Goal: Check status

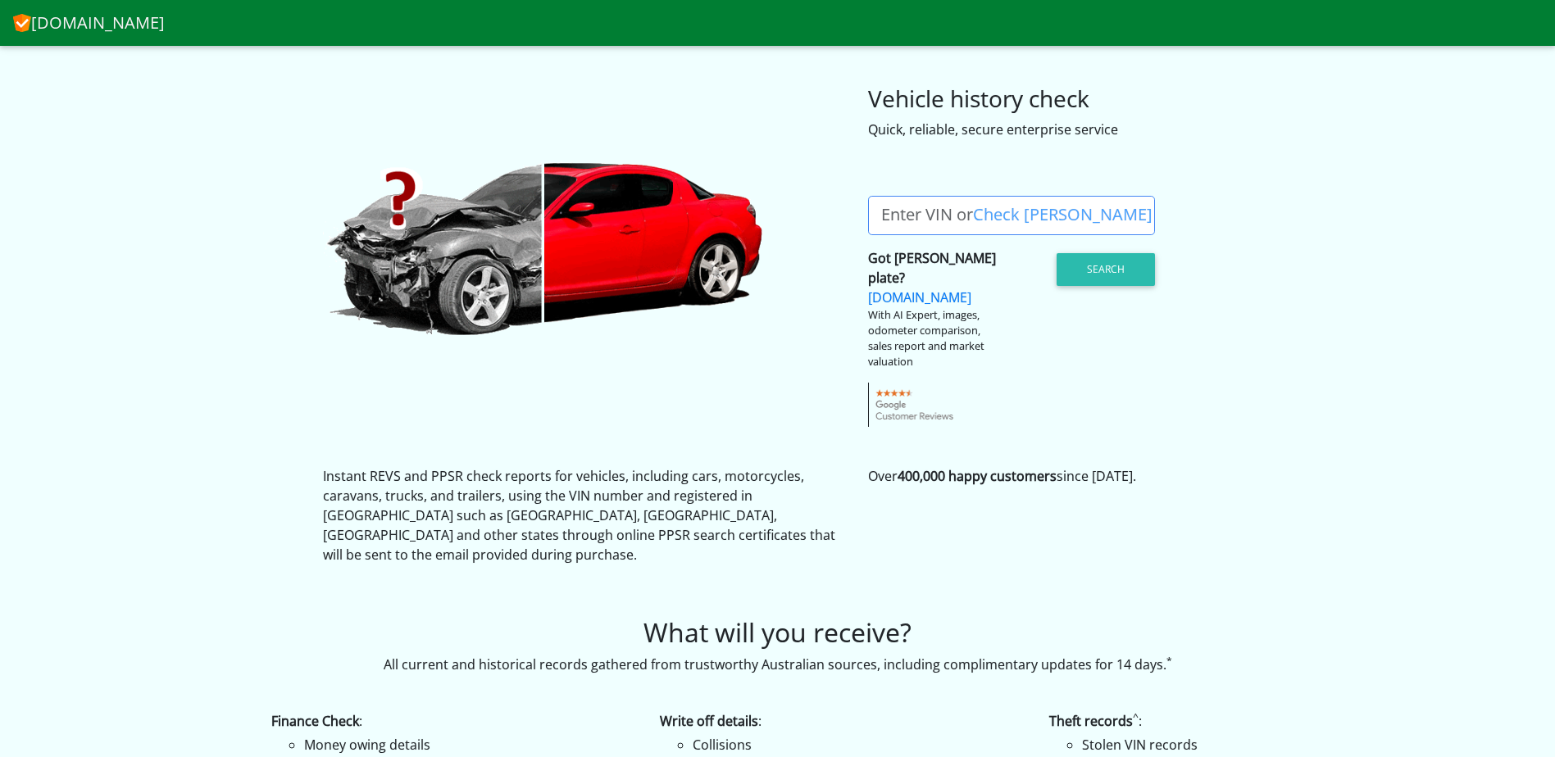
click at [957, 217] on label "Enter VIN or Check [PERSON_NAME]" at bounding box center [1016, 215] width 297 height 39
click at [957, 217] on input "Enter VIN or Check [PERSON_NAME]" at bounding box center [1011, 215] width 287 height 39
type input "429JNP"
click at [1113, 270] on button "Search" at bounding box center [1105, 269] width 98 height 33
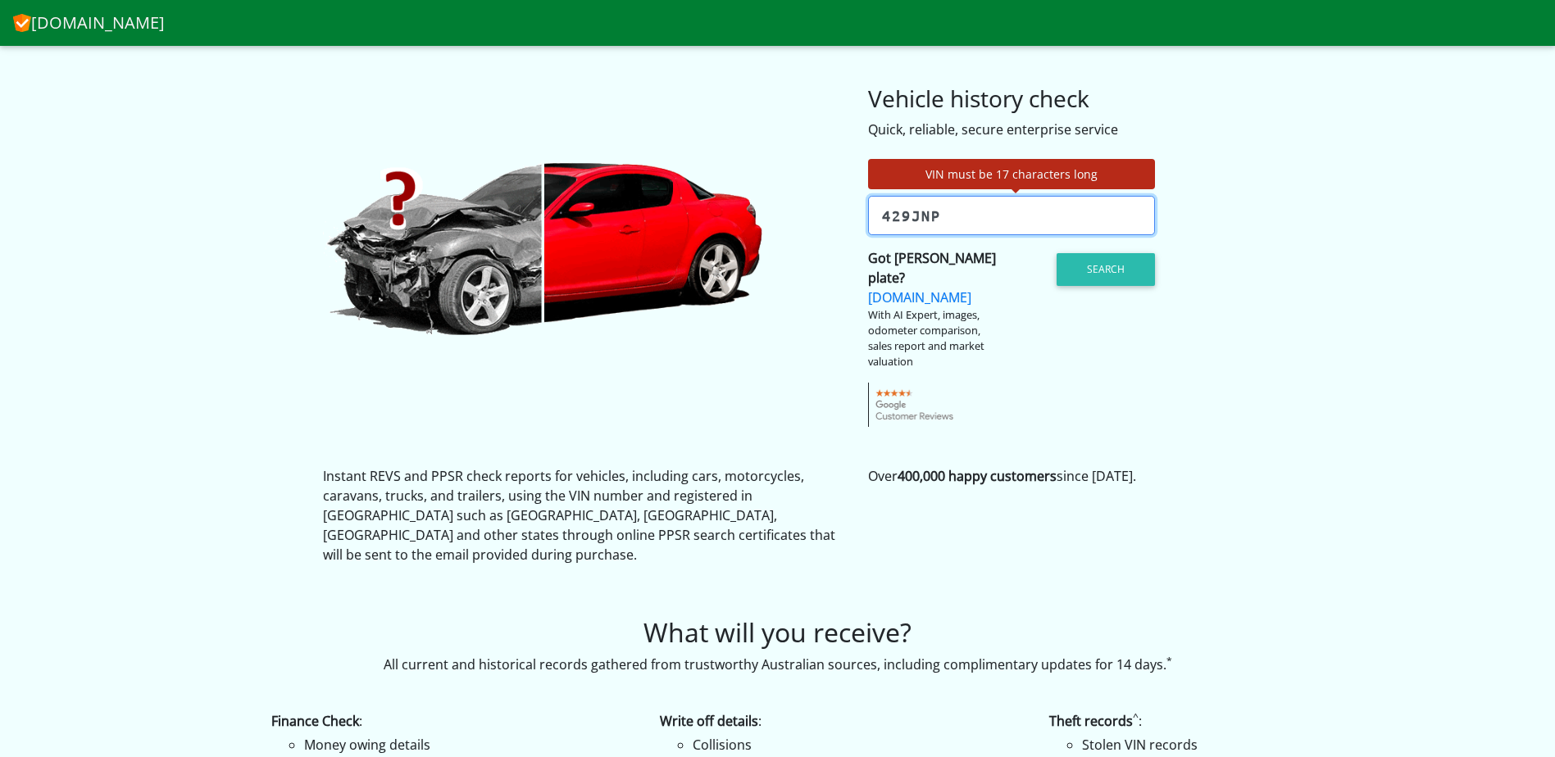
click at [968, 217] on input "429JNP" at bounding box center [1011, 215] width 287 height 39
drag, startPoint x: 964, startPoint y: 213, endPoint x: 871, endPoint y: 211, distance: 92.6
click at [871, 211] on input "429JNP" at bounding box center [1011, 215] width 287 height 39
type input "JNIUCNY61A0026278"
click at [1117, 263] on button "Search" at bounding box center [1105, 269] width 98 height 33
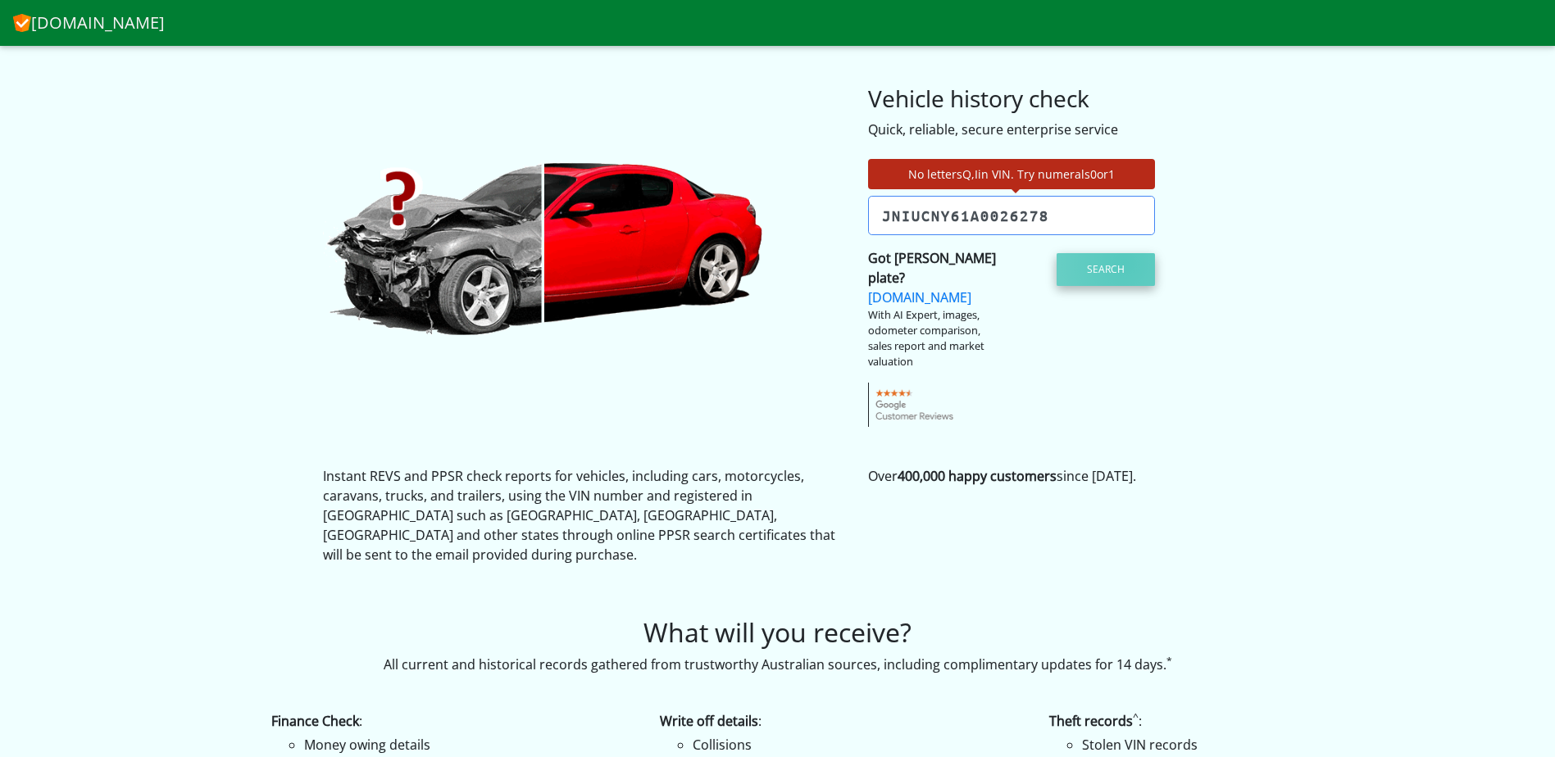
click at [1124, 263] on button "Search" at bounding box center [1105, 269] width 98 height 33
click at [1097, 214] on input "JNIUCNY61A0026278" at bounding box center [1011, 215] width 287 height 39
drag, startPoint x: 945, startPoint y: 210, endPoint x: 826, endPoint y: 202, distance: 119.1
click at [826, 202] on div "No letters Q , I in VIN. Try numerals 0 or 1 Enter VIN or Check [PERSON_NAME] C…" at bounding box center [778, 283] width 934 height 288
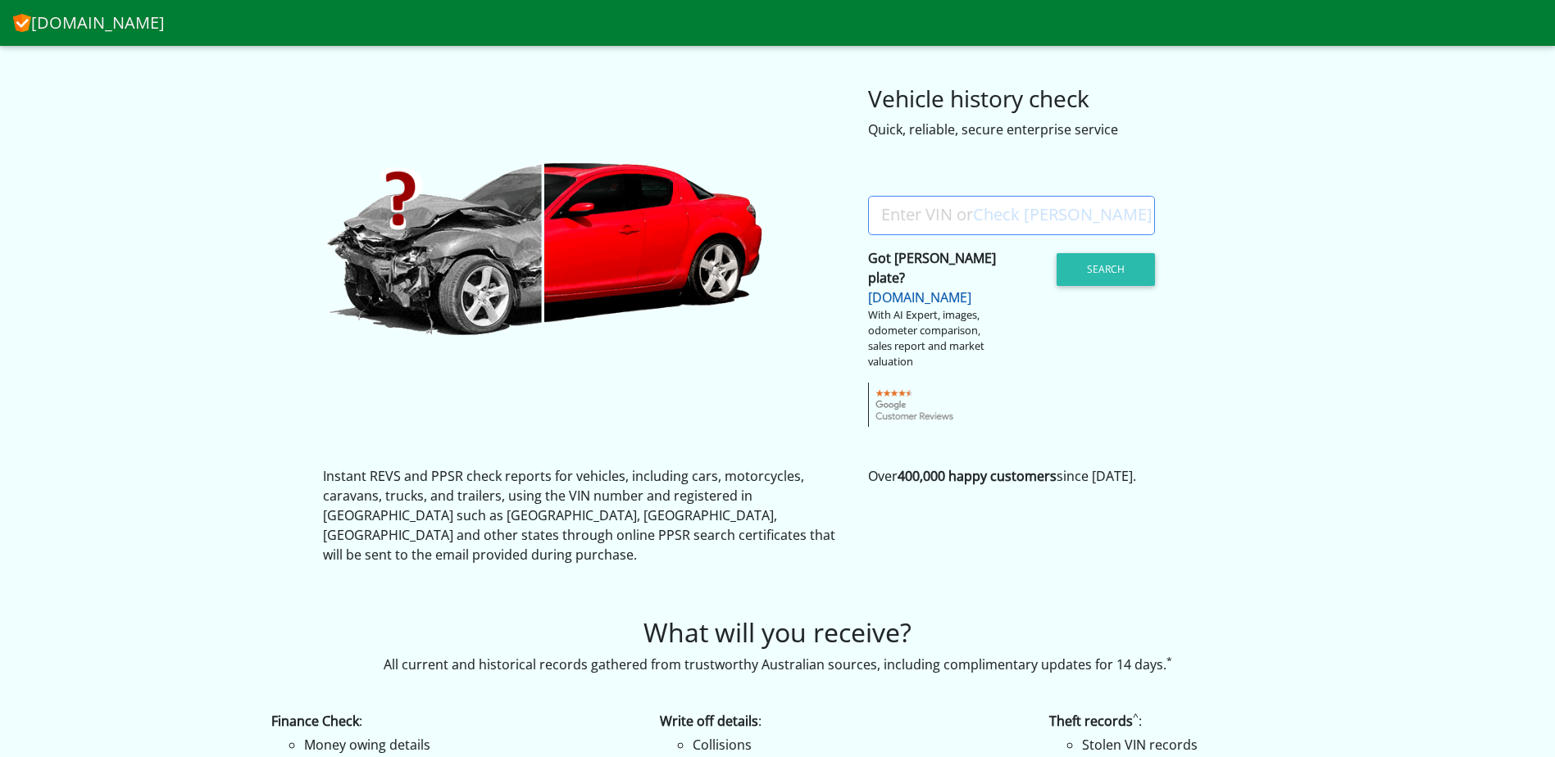
click at [901, 288] on link "[DOMAIN_NAME]" at bounding box center [919, 297] width 103 height 18
